Goal: Task Accomplishment & Management: Complete application form

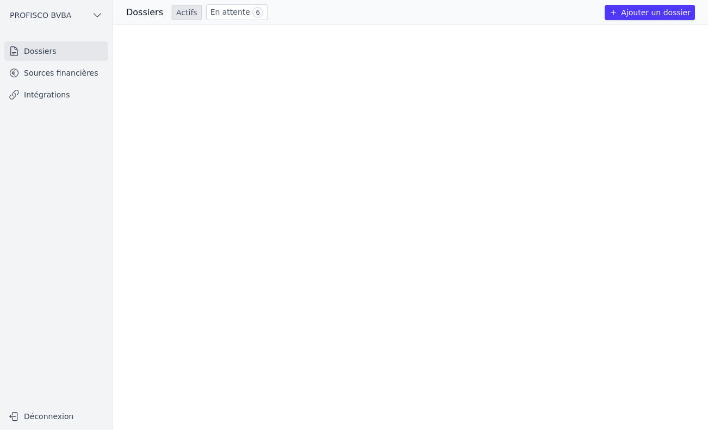
scroll to position [1026, 0]
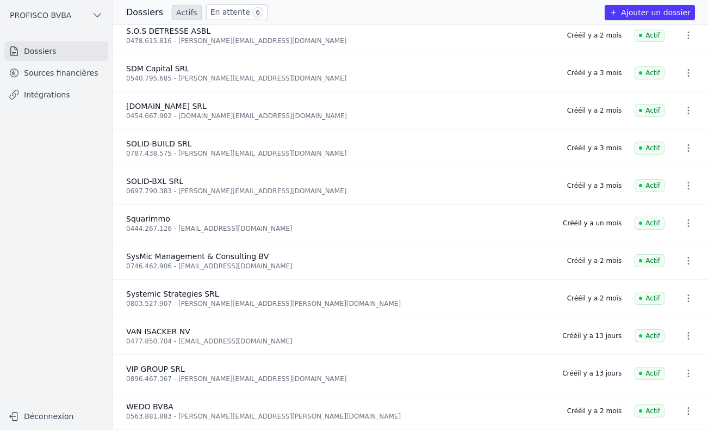
click at [669, 14] on button "Ajouter un dossier" at bounding box center [650, 12] width 90 height 15
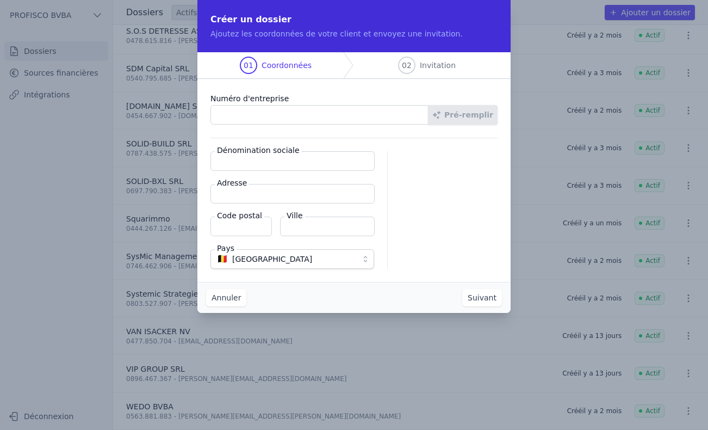
drag, startPoint x: 325, startPoint y: 115, endPoint x: 307, endPoint y: 105, distance: 20.7
click at [325, 115] on input "Numéro d'entreprise" at bounding box center [320, 115] width 218 height 20
type input "0767.988.194"
click at [471, 119] on button "Pré-remplir" at bounding box center [463, 115] width 70 height 20
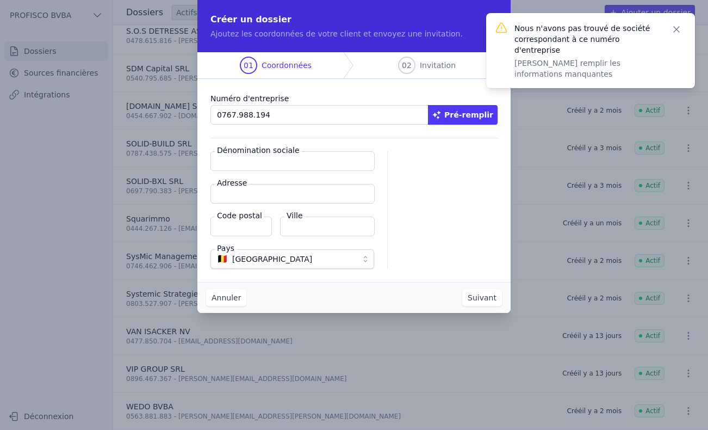
click at [267, 163] on input "Dénomination sociale" at bounding box center [293, 161] width 164 height 20
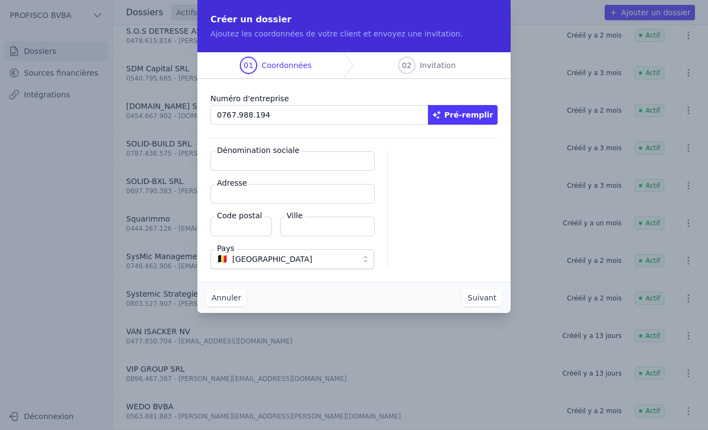
click at [277, 164] on input "Dénomination sociale" at bounding box center [293, 161] width 164 height 20
type input "cools care"
click at [259, 196] on input "Adresse" at bounding box center [293, 194] width 164 height 20
type input "nederlandlaan"
click at [250, 229] on input "Code postal" at bounding box center [241, 227] width 61 height 20
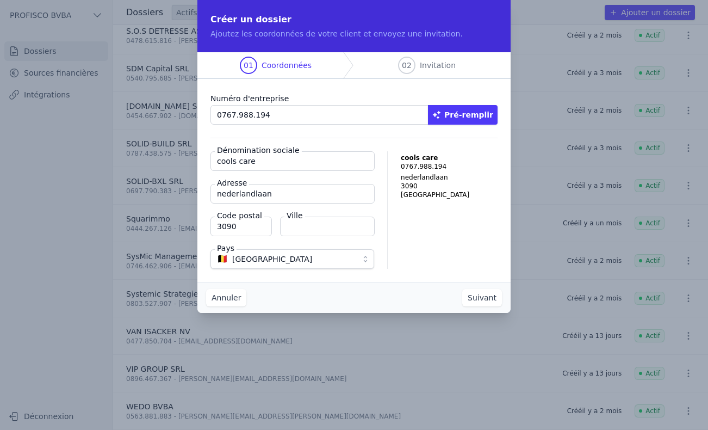
type input "3090"
click at [334, 226] on input "Ville" at bounding box center [327, 227] width 95 height 20
click at [306, 227] on input "overisje" at bounding box center [327, 227] width 95 height 20
type input "overijse"
click at [254, 224] on input "3090" at bounding box center [241, 227] width 61 height 20
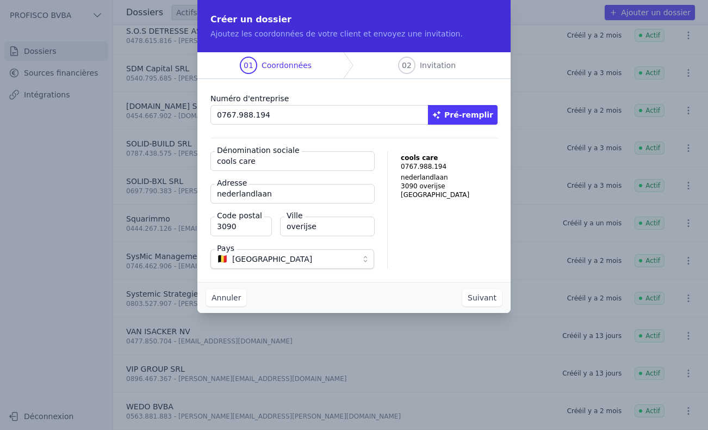
click at [477, 293] on button "Suivant" at bounding box center [483, 297] width 40 height 17
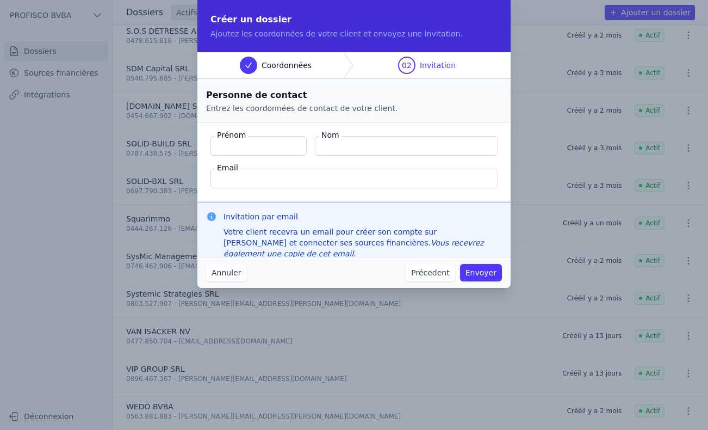
click at [256, 182] on input "Email" at bounding box center [355, 179] width 288 height 20
paste input "[PERSON_NAME][EMAIL_ADDRESS][DOMAIN_NAME]"
type input "[PERSON_NAME][EMAIL_ADDRESS][DOMAIN_NAME]"
click at [234, 143] on input "Prénom" at bounding box center [259, 146] width 96 height 20
type input "[PERSON_NAME]"
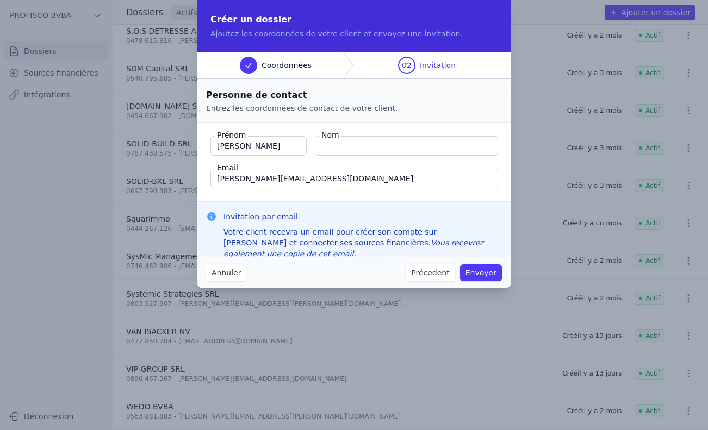
click at [336, 144] on input "Nom" at bounding box center [406, 146] width 183 height 20
type input "Cools"
click at [478, 271] on button "Envoyer" at bounding box center [481, 272] width 42 height 17
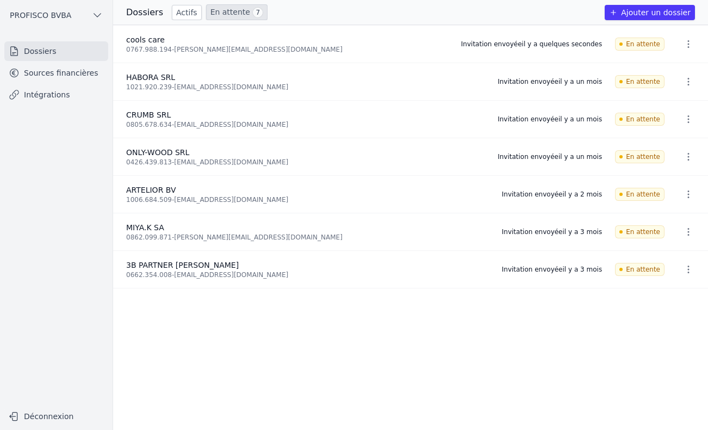
click at [683, 45] on icon "button" at bounding box center [688, 44] width 11 height 11
